Goal: Task Accomplishment & Management: Complete application form

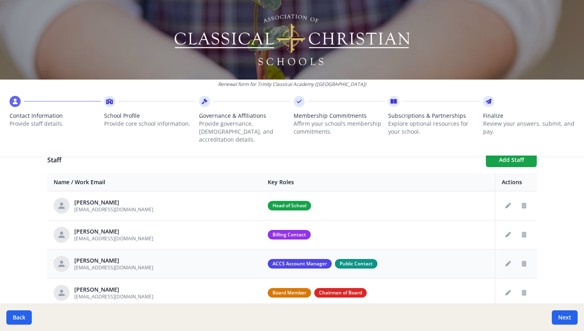
scroll to position [325, 0]
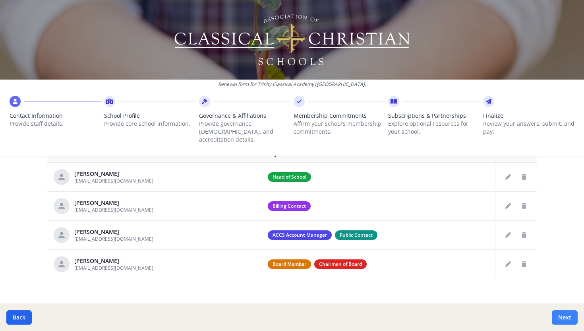
click at [562, 315] on button "Next" at bounding box center [565, 317] width 26 height 14
type input "[PHONE_NUMBER]"
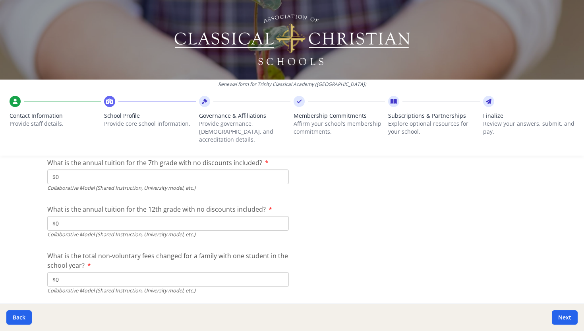
scroll to position [2714, 0]
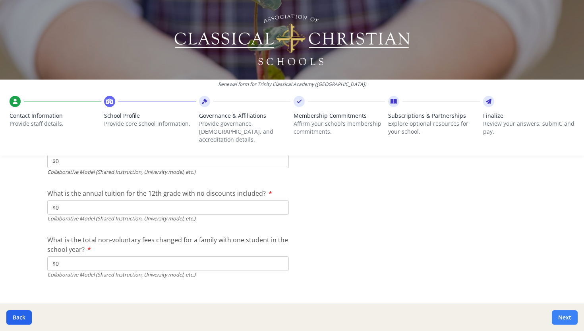
click at [561, 314] on button "Next" at bounding box center [565, 317] width 26 height 14
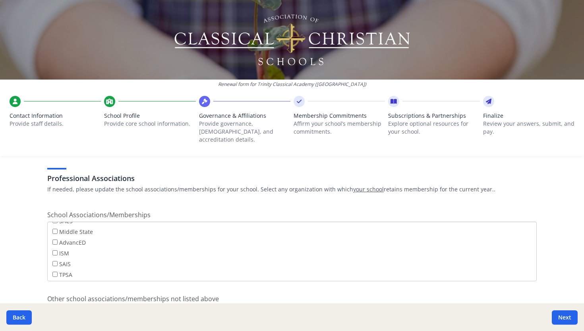
scroll to position [503, 0]
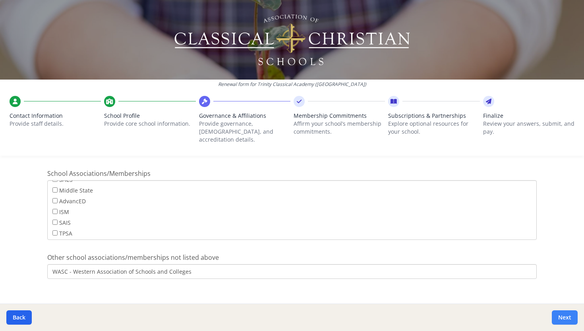
click at [560, 318] on button "Next" at bounding box center [565, 317] width 26 height 14
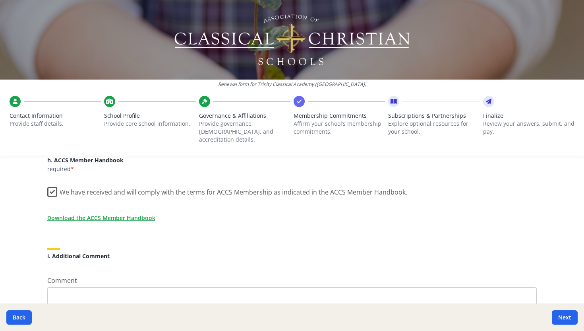
scroll to position [723, 0]
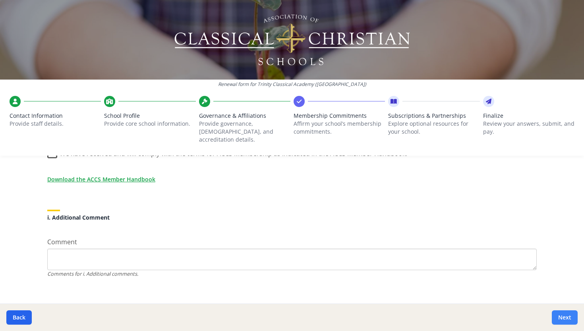
click at [561, 316] on button "Next" at bounding box center [565, 317] width 26 height 14
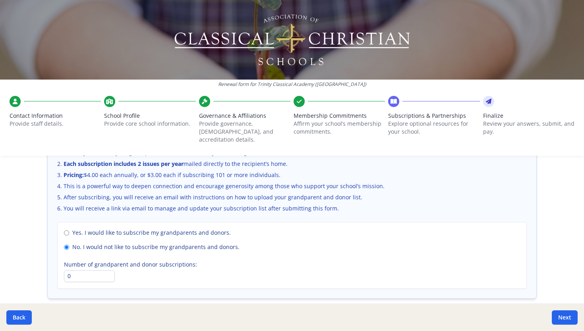
scroll to position [577, 0]
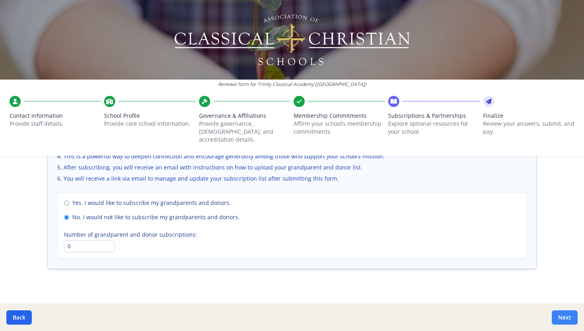
click at [560, 316] on button "Next" at bounding box center [565, 317] width 26 height 14
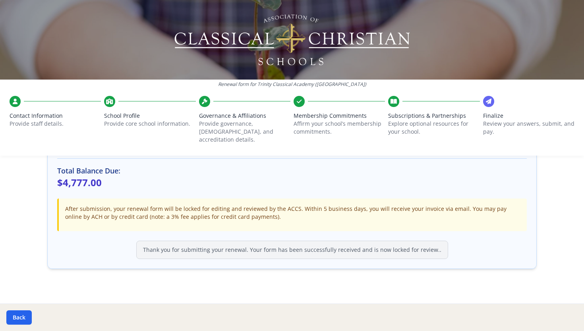
scroll to position [239, 0]
